Goal: Transaction & Acquisition: Purchase product/service

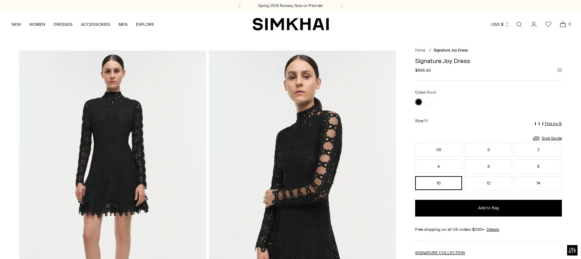
click at [307, 160] on img at bounding box center [302, 190] width 187 height 281
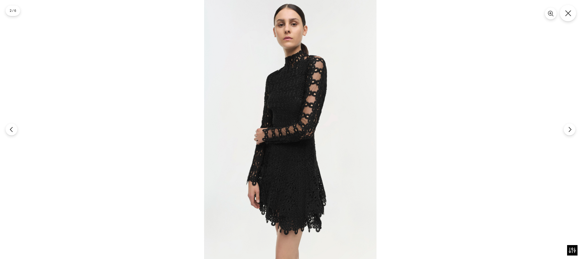
click at [568, 15] on icon "Close" at bounding box center [568, 13] width 6 height 6
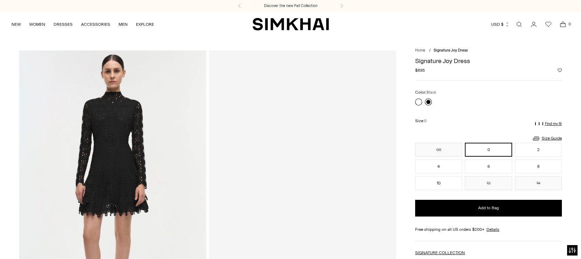
click at [429, 101] on link at bounding box center [428, 101] width 7 height 7
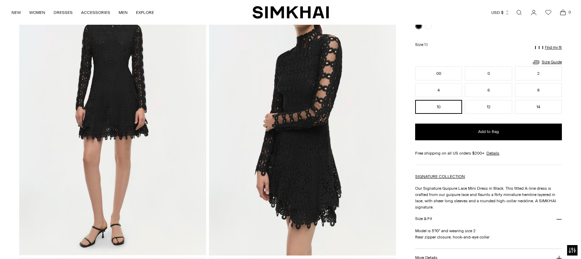
scroll to position [80, 0]
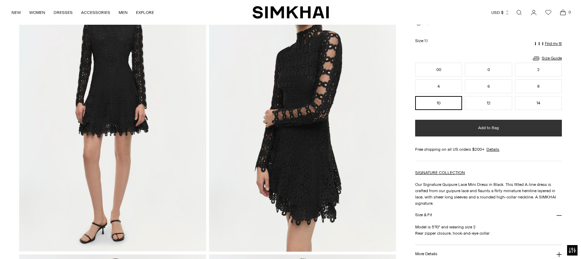
click at [490, 128] on span "Add to Bag" at bounding box center [488, 128] width 21 height 6
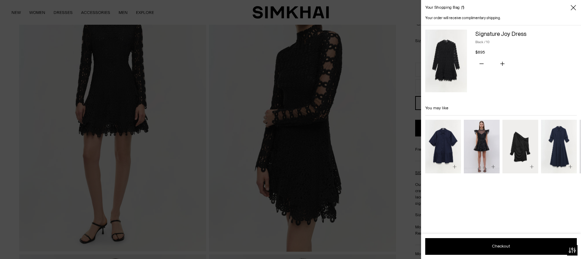
click at [397, 196] on div at bounding box center [290, 129] width 581 height 259
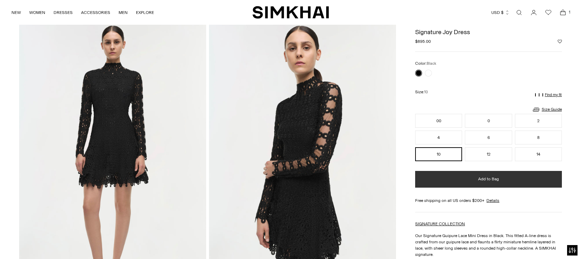
scroll to position [0, 0]
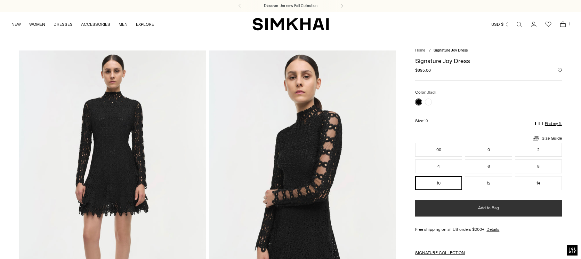
click at [488, 208] on span "Add to Bag" at bounding box center [488, 208] width 21 height 6
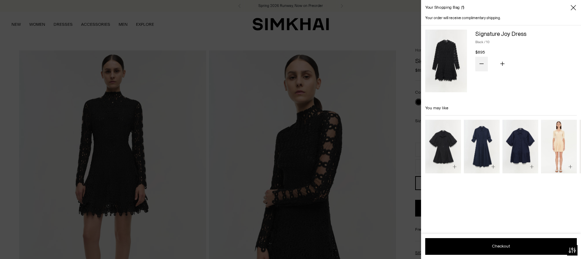
click at [481, 63] on icon "Subtract product quantity" at bounding box center [481, 64] width 4 height 4
